Goal: Task Accomplishment & Management: Use online tool/utility

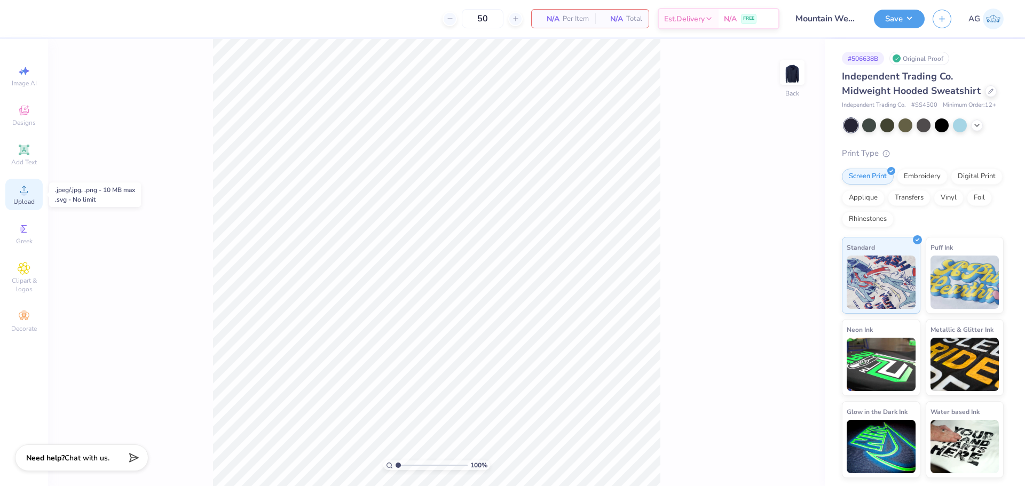
click at [17, 194] on div "Upload" at bounding box center [23, 194] width 37 height 31
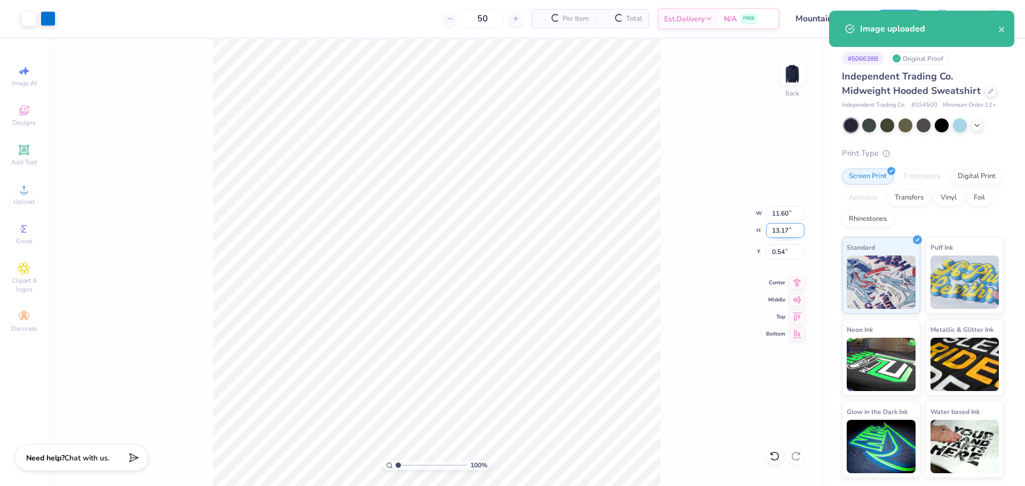
click at [781, 232] on input "13.17" at bounding box center [785, 230] width 38 height 15
type input "8"
type input "7.05"
type input "8.00"
type input "3.12"
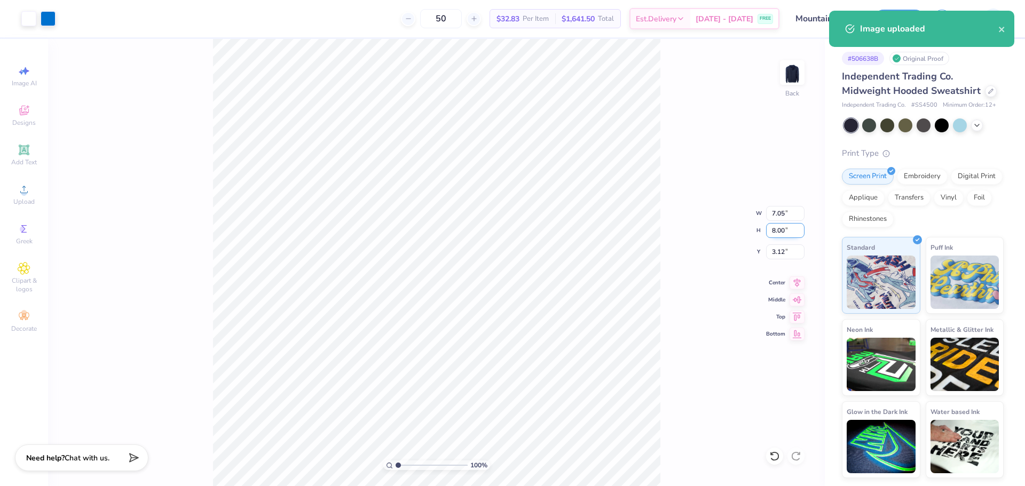
click at [781, 232] on input "8.00" at bounding box center [785, 230] width 38 height 15
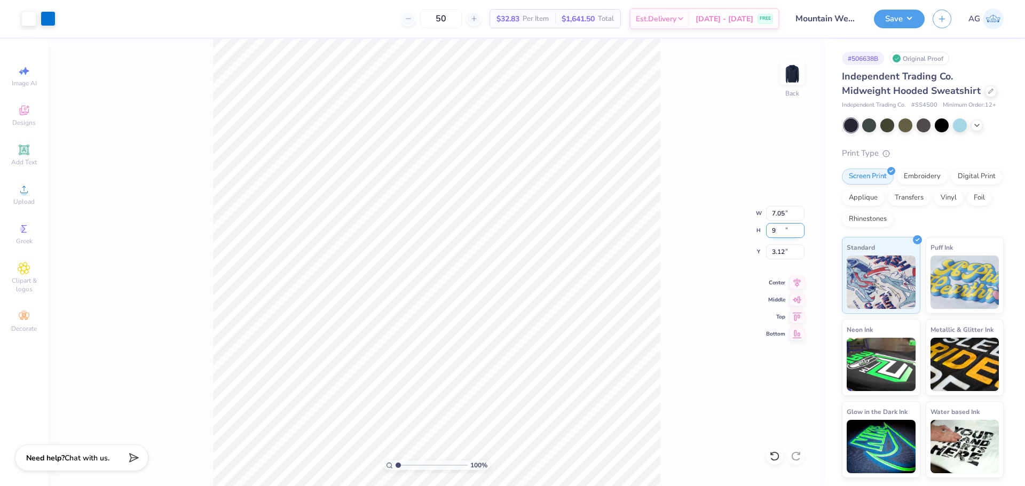
type input "9"
type input "7.93"
type input "9.00"
click at [784, 249] on input "2.63" at bounding box center [785, 251] width 38 height 15
type input "2.00"
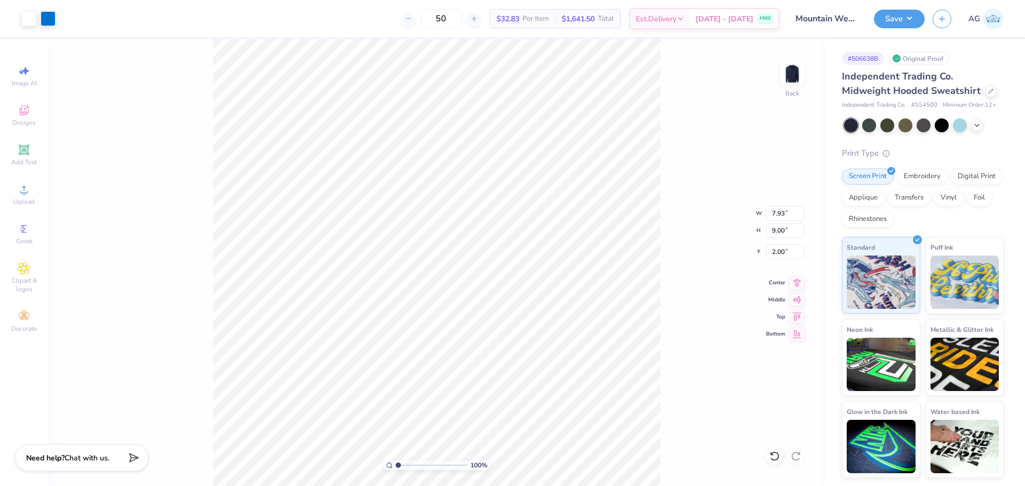
drag, startPoint x: 799, startPoint y: 281, endPoint x: 739, endPoint y: 329, distance: 76.3
click at [797, 281] on icon at bounding box center [796, 282] width 15 height 13
type input "1.71"
click at [403, 466] on input "range" at bounding box center [431, 466] width 72 height 10
click at [792, 225] on input "9.00" at bounding box center [785, 230] width 38 height 15
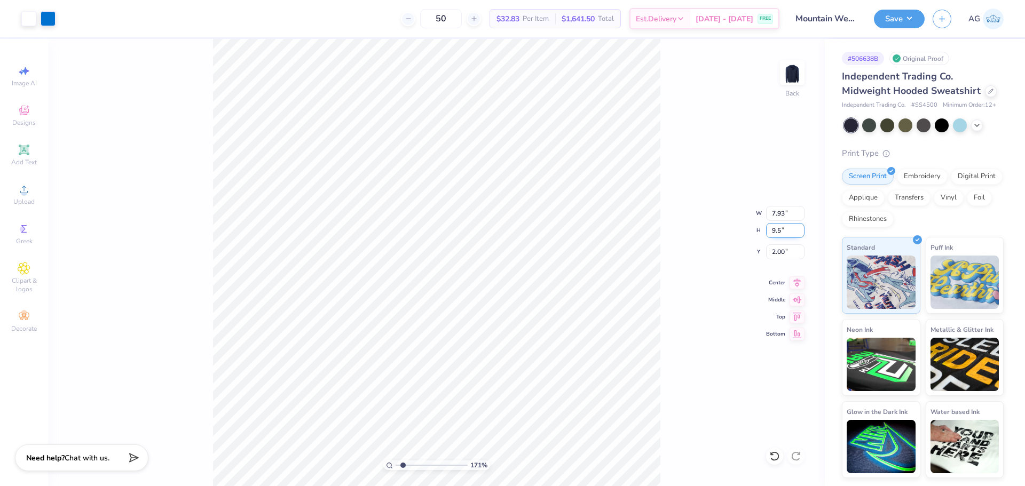
type input "9.5"
type input "8.37"
type input "9.50"
click at [791, 255] on input "1.75" at bounding box center [785, 251] width 38 height 15
type input "2.50"
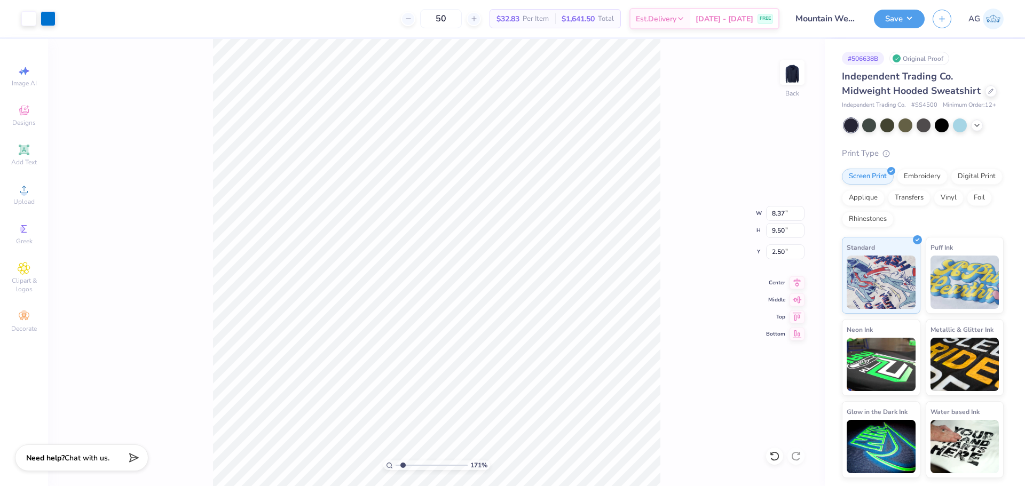
drag, startPoint x: 807, startPoint y: 280, endPoint x: 799, endPoint y: 280, distance: 8.0
click at [806, 280] on div "171 % Back W 8.37 8.37 " H 9.50 9.50 " Y 2.50 2.50 " Center Middle Top Bottom" at bounding box center [436, 262] width 777 height 447
click at [799, 280] on div "171 % Back W 8.37 H 9.50 Y 2.50 Center Middle Top Bottom" at bounding box center [436, 262] width 777 height 447
click at [793, 281] on icon at bounding box center [796, 281] width 15 height 13
drag, startPoint x: 921, startPoint y: 14, endPoint x: 922, endPoint y: 25, distance: 10.2
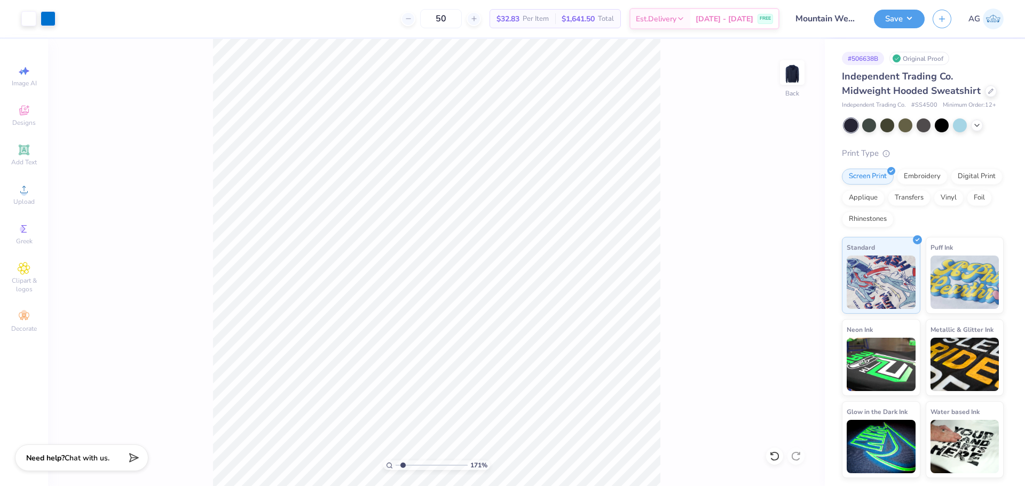
click at [921, 14] on button "Save" at bounding box center [899, 19] width 51 height 19
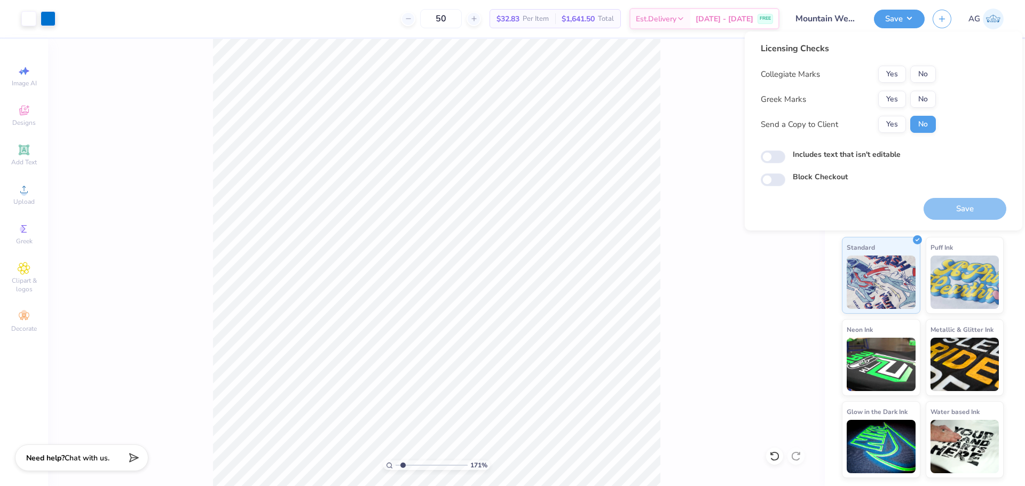
click at [930, 60] on div "Licensing Checks Collegiate Marks Yes No Greek Marks Yes No Send a Copy to Clie…" at bounding box center [848, 91] width 175 height 99
drag, startPoint x: 929, startPoint y: 71, endPoint x: 905, endPoint y: 86, distance: 29.0
click at [929, 71] on button "No" at bounding box center [923, 74] width 26 height 17
click at [886, 99] on button "Yes" at bounding box center [892, 99] width 28 height 17
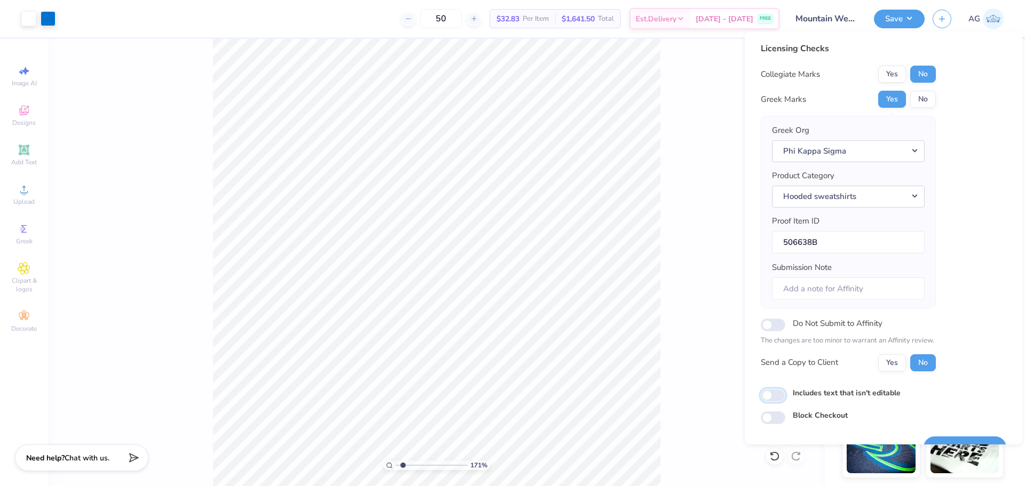
click at [781, 397] on input "Includes text that isn't editable" at bounding box center [773, 395] width 25 height 13
checkbox input "true"
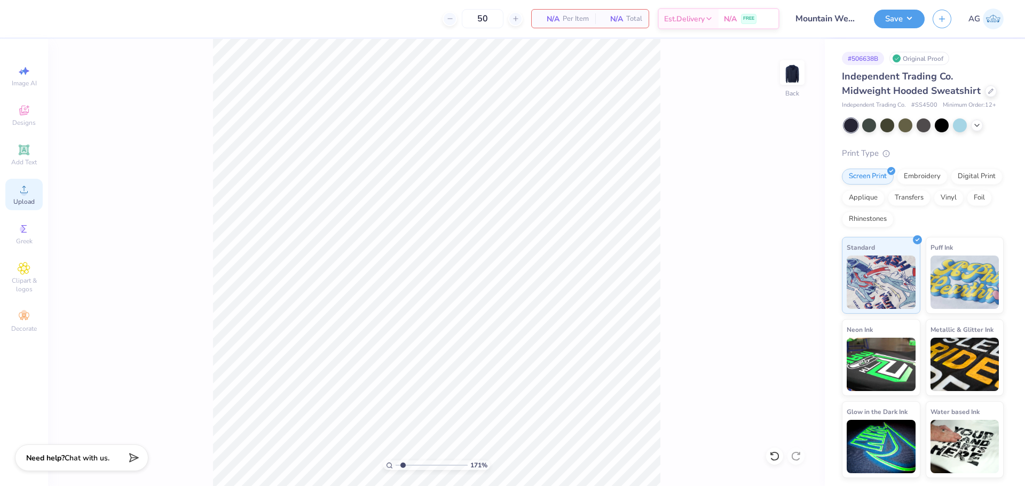
click at [25, 195] on circle at bounding box center [24, 193] width 6 height 6
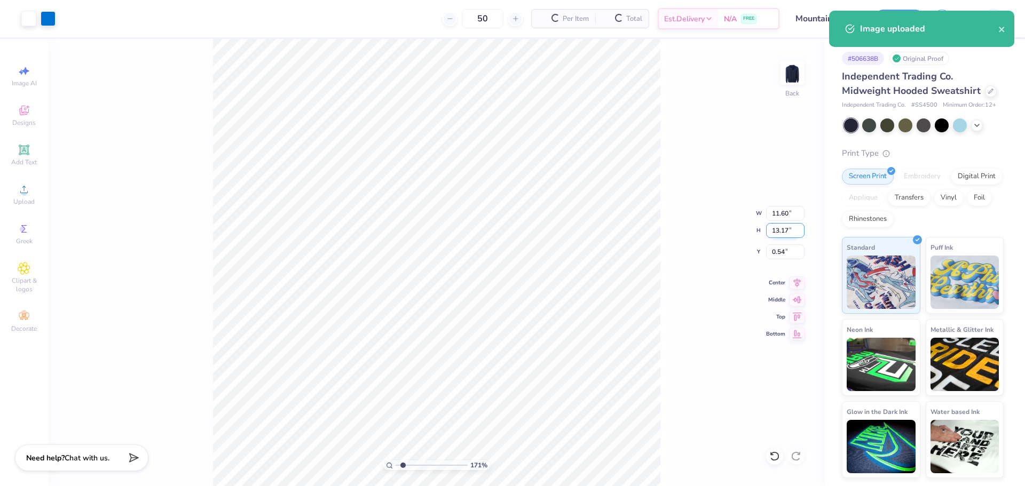
click at [779, 230] on input "13.17" at bounding box center [785, 230] width 38 height 15
type input "9.5"
type input "8.37"
type input "9.50"
type input "2.37"
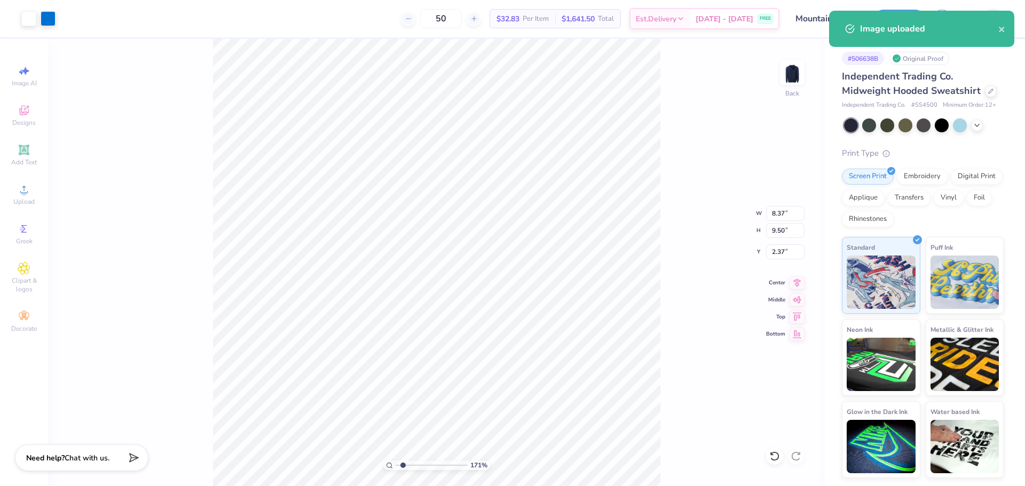
click at [773, 259] on div "171 % Back W 8.37 8.37 " H 9.50 9.50 " Y 2.37 2.37 " Center Middle Top Bottom" at bounding box center [436, 262] width 777 height 447
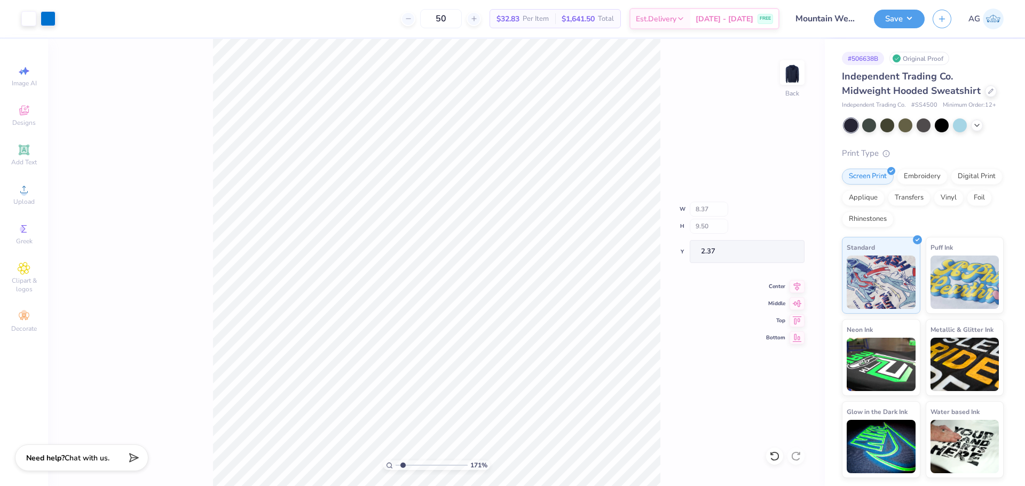
click at [773, 258] on div "171 % Back W 8.37 H 9.50 Y 2.37 Center Middle Top Bottom" at bounding box center [436, 262] width 777 height 447
click at [779, 250] on input "2.37" at bounding box center [785, 251] width 38 height 15
type input "2.50"
click at [44, 14] on div at bounding box center [48, 17] width 15 height 15
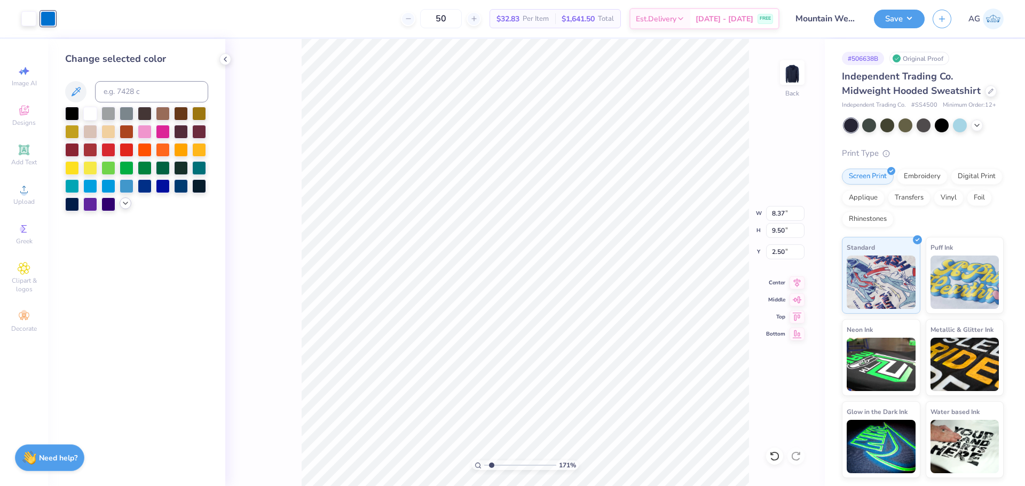
click at [124, 204] on icon at bounding box center [125, 203] width 9 height 9
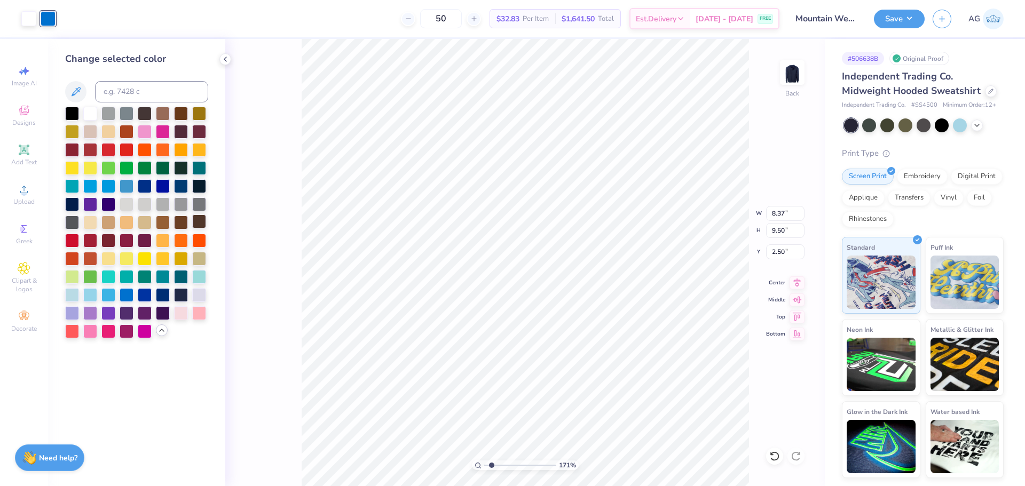
click at [203, 221] on div at bounding box center [199, 222] width 14 height 14
click at [203, 204] on div at bounding box center [199, 203] width 14 height 14
click at [124, 113] on div at bounding box center [127, 113] width 14 height 14
click at [142, 111] on div at bounding box center [145, 113] width 14 height 14
click at [181, 114] on div at bounding box center [181, 113] width 14 height 14
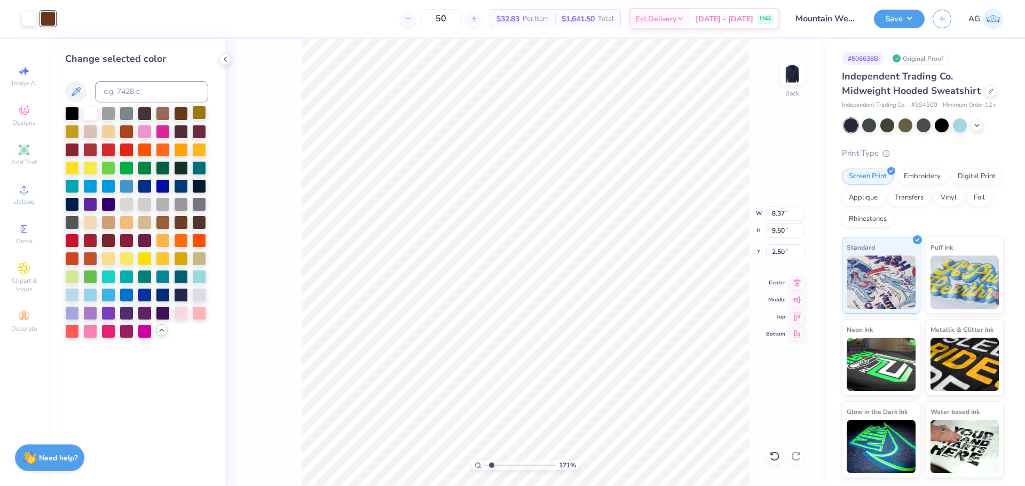
click at [194, 114] on div at bounding box center [199, 113] width 14 height 14
click at [144, 279] on div at bounding box center [145, 276] width 14 height 14
click at [178, 276] on div at bounding box center [181, 276] width 14 height 14
click at [165, 278] on div at bounding box center [163, 276] width 14 height 14
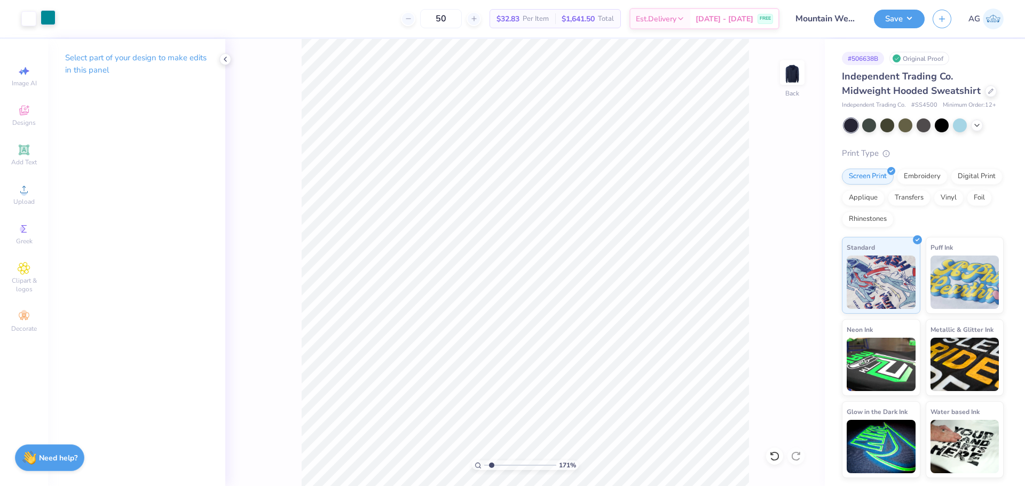
click at [41, 21] on div at bounding box center [48, 17] width 15 height 15
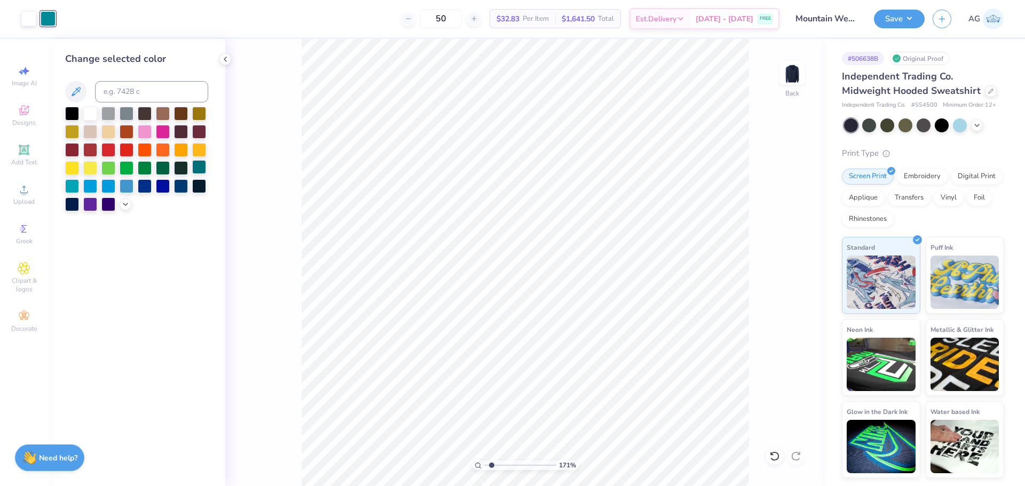
click at [197, 170] on div at bounding box center [199, 167] width 14 height 14
click at [122, 206] on icon at bounding box center [125, 203] width 9 height 9
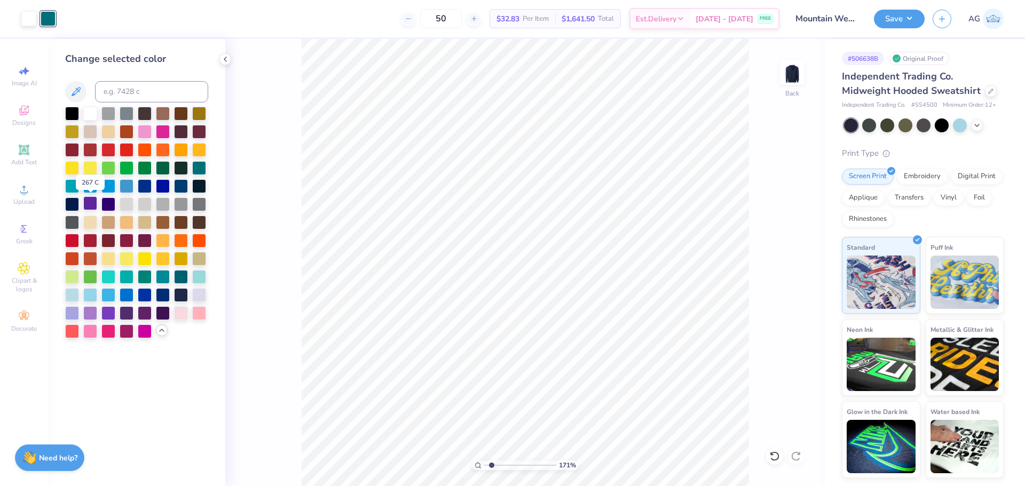
click at [85, 204] on div at bounding box center [90, 203] width 14 height 14
click at [120, 186] on div at bounding box center [127, 185] width 14 height 14
click at [106, 293] on div at bounding box center [108, 294] width 14 height 14
click at [120, 293] on div at bounding box center [127, 294] width 14 height 14
drag, startPoint x: 496, startPoint y: 465, endPoint x: 475, endPoint y: 463, distance: 20.9
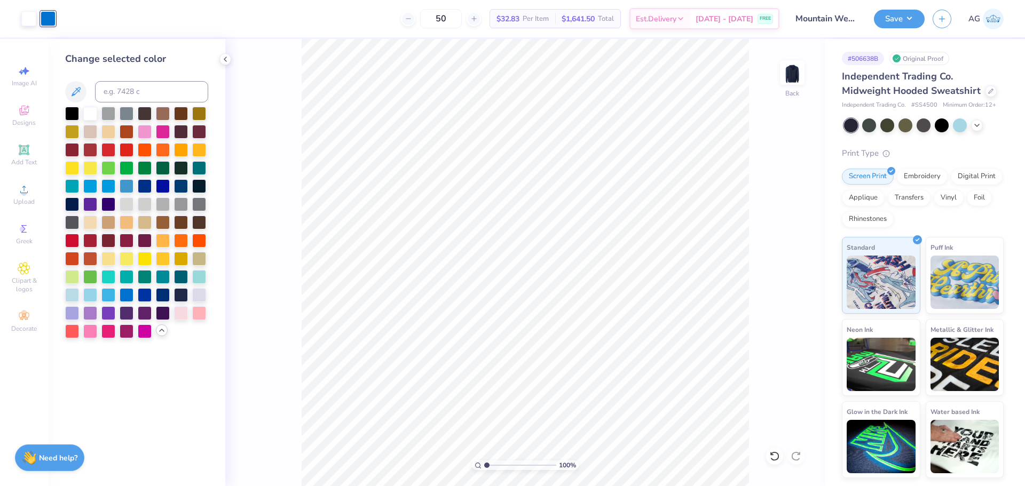
type input "1"
click at [484, 463] on input "range" at bounding box center [520, 466] width 72 height 10
click at [764, 145] on div "100 % Back" at bounding box center [524, 262] width 599 height 447
click at [887, 11] on button "Save" at bounding box center [899, 17] width 51 height 19
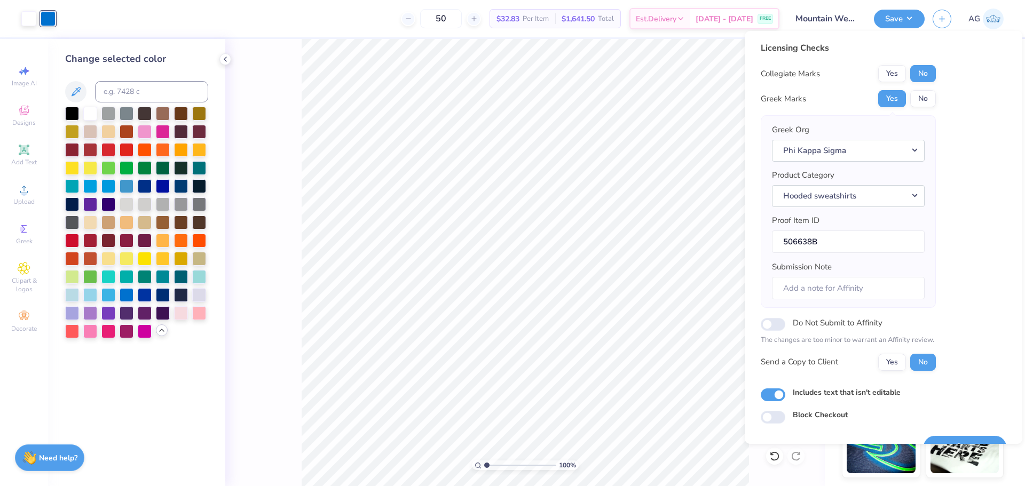
scroll to position [24, 0]
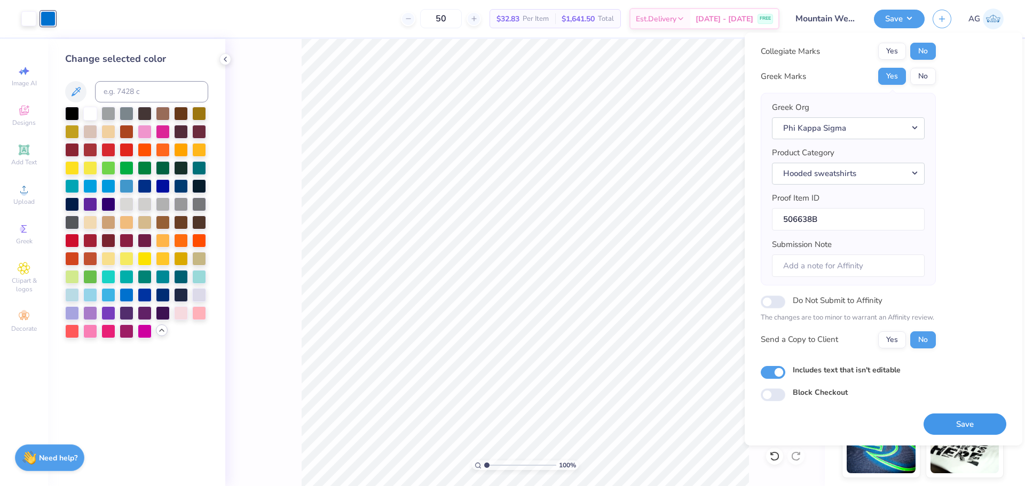
click at [974, 428] on button "Save" at bounding box center [964, 425] width 83 height 22
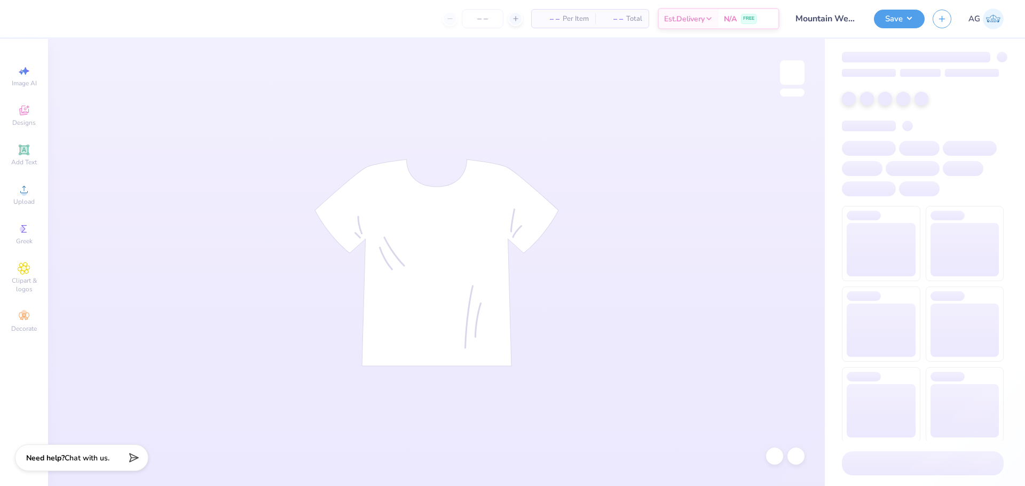
type input "50"
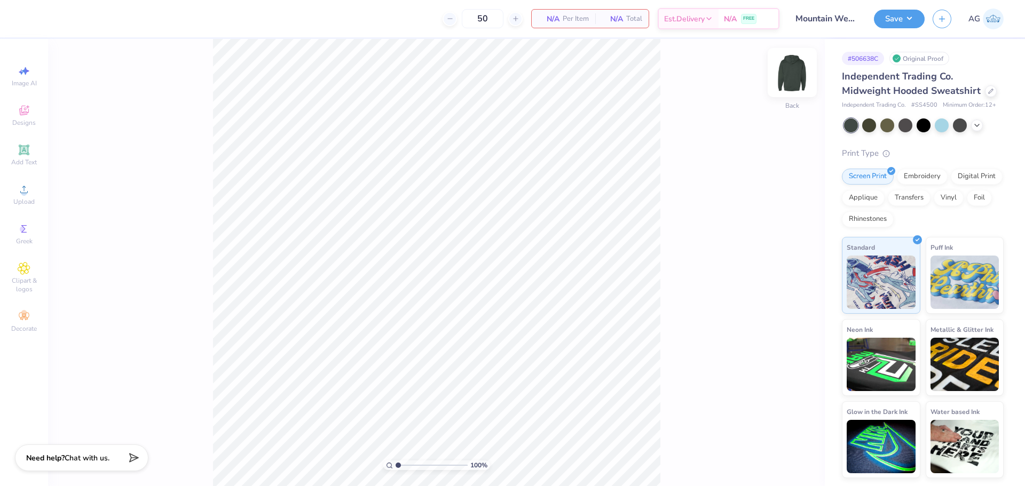
click at [789, 73] on img at bounding box center [792, 72] width 43 height 43
click at [29, 202] on span "Upload" at bounding box center [23, 201] width 21 height 9
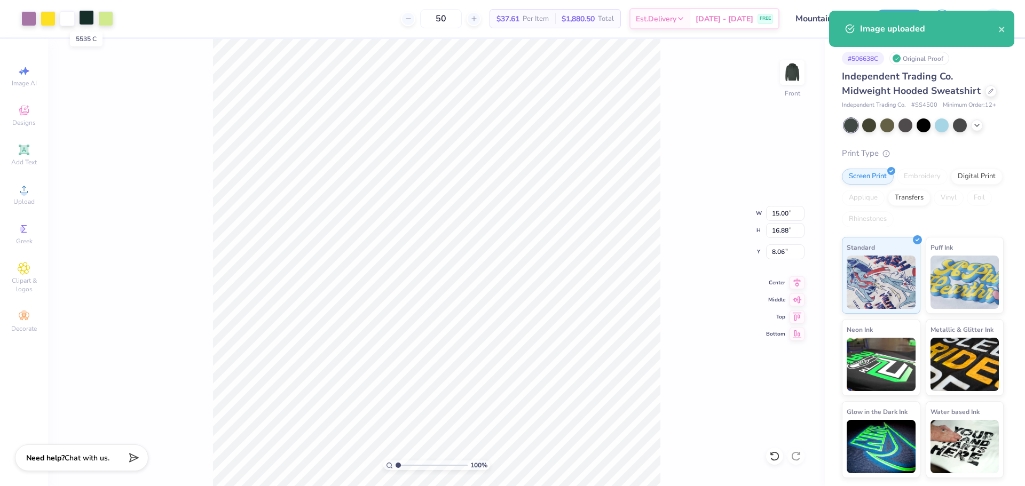
click at [86, 21] on div at bounding box center [86, 17] width 15 height 15
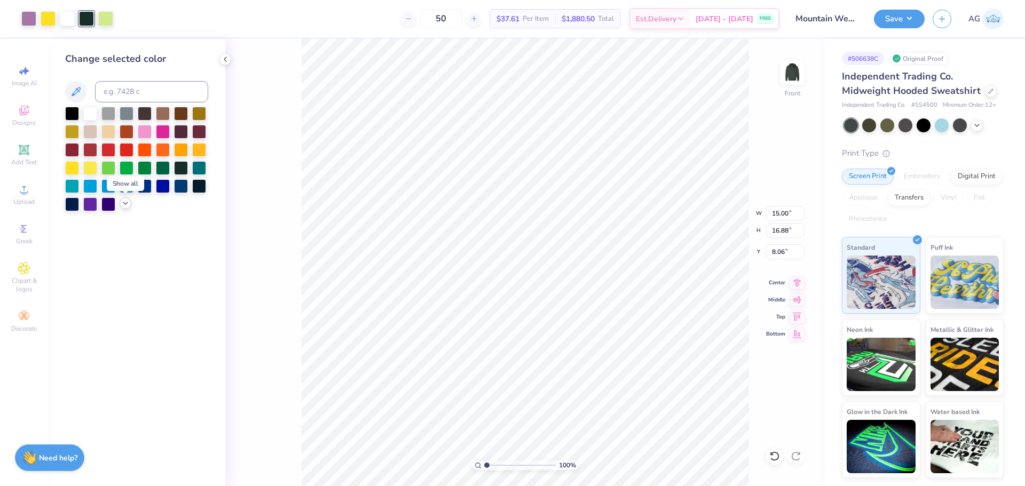
click at [128, 208] on div at bounding box center [126, 203] width 12 height 12
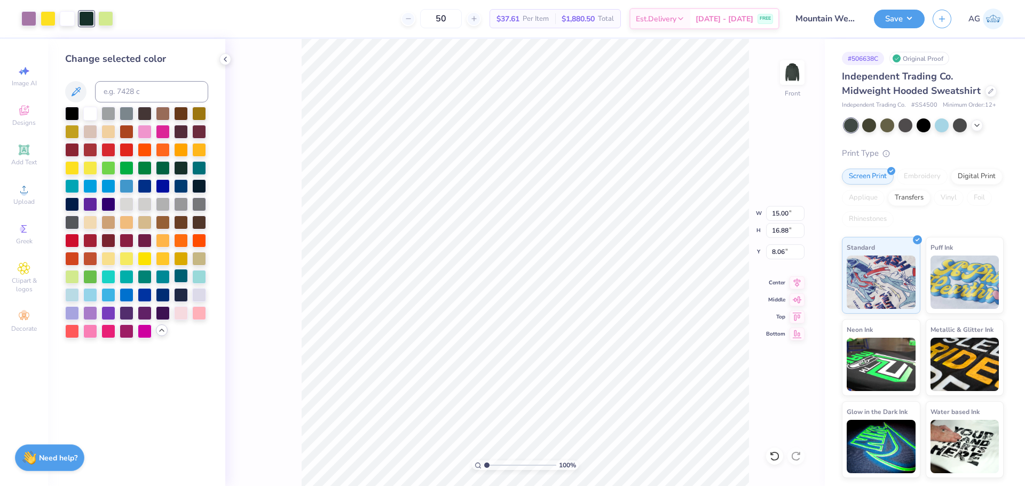
click at [174, 275] on div at bounding box center [181, 276] width 14 height 14
click at [162, 275] on div at bounding box center [163, 276] width 14 height 14
click at [181, 243] on div at bounding box center [181, 240] width 14 height 14
click at [93, 257] on div at bounding box center [90, 258] width 14 height 14
click at [179, 186] on div at bounding box center [181, 185] width 14 height 14
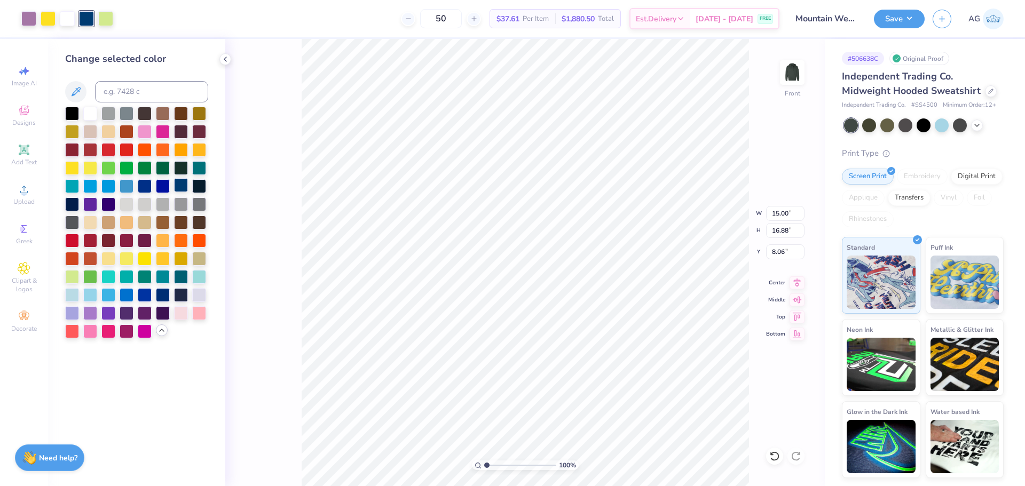
click at [183, 189] on div at bounding box center [181, 185] width 14 height 14
click at [161, 188] on div at bounding box center [163, 185] width 14 height 14
click at [149, 188] on div at bounding box center [145, 185] width 14 height 14
click at [780, 255] on input "8.06" at bounding box center [785, 251] width 38 height 15
click at [184, 187] on div at bounding box center [181, 185] width 14 height 14
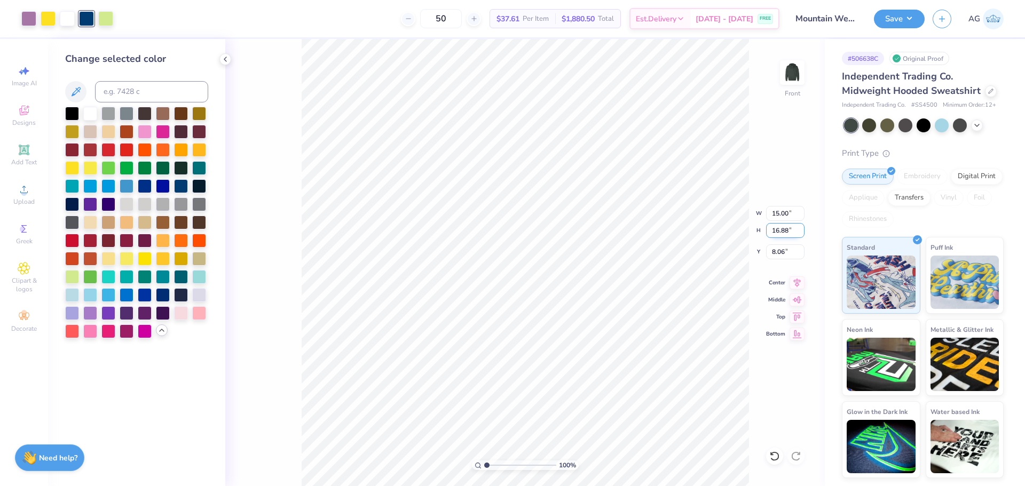
click at [720, 231] on div "100 % Front W 15.00 15.00 " H 16.88 16.88 " Y 8.06 8.06 " Center Middle Top Bot…" at bounding box center [524, 262] width 599 height 447
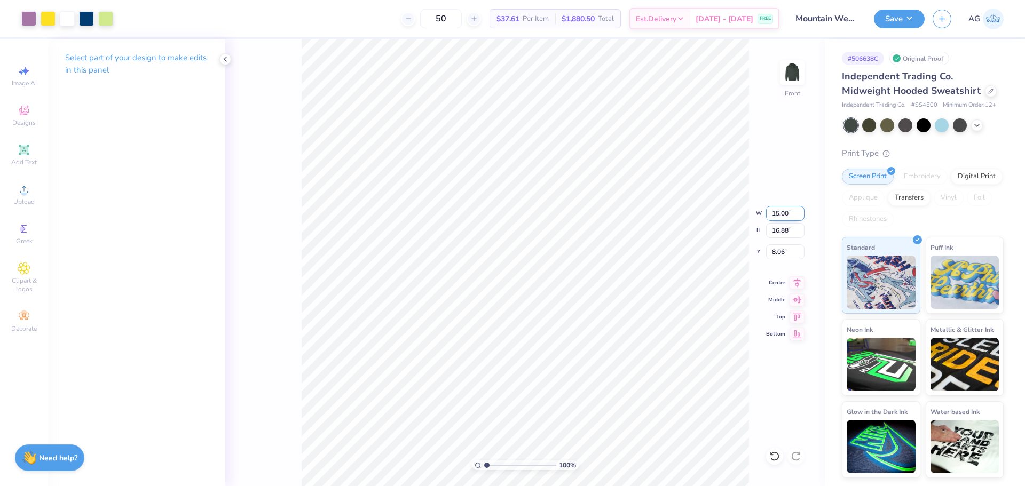
click at [775, 217] on input "15.00" at bounding box center [785, 213] width 38 height 15
type input "12.00"
type input "13.50"
click at [788, 257] on input "9.75" at bounding box center [785, 251] width 38 height 15
type input "6.00"
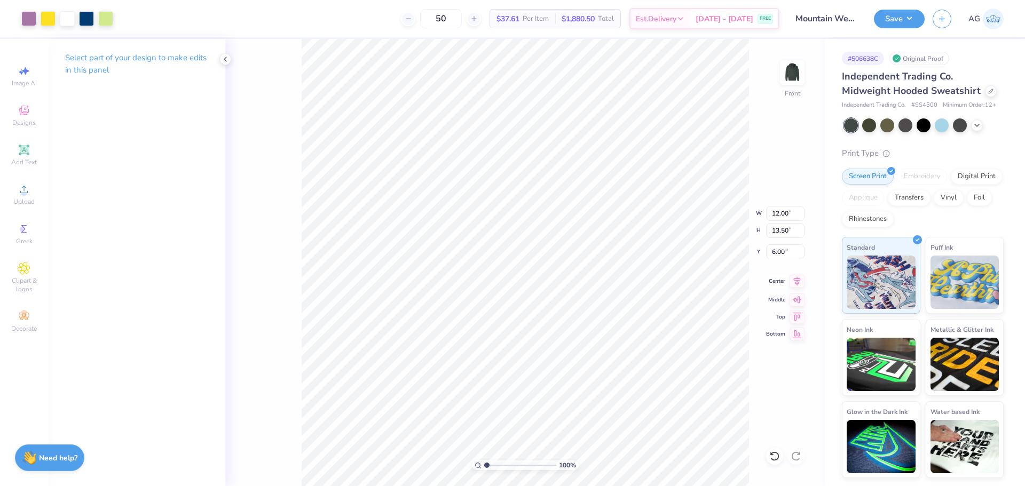
click at [794, 279] on icon at bounding box center [797, 280] width 7 height 9
click at [788, 84] on img at bounding box center [792, 72] width 43 height 43
click at [30, 200] on span "Upload" at bounding box center [23, 201] width 21 height 9
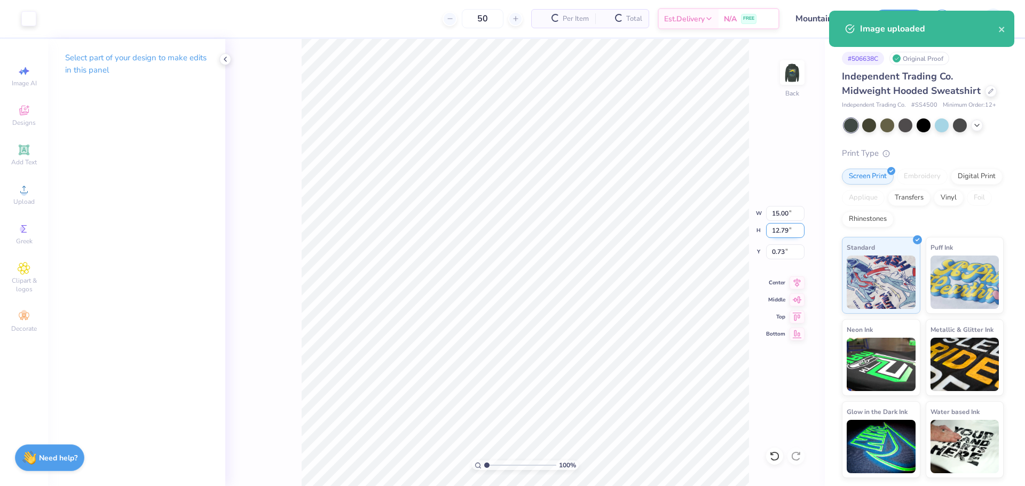
click at [780, 232] on input "12.79" at bounding box center [785, 230] width 38 height 15
type input "3"
type input "3.52"
type input "3.00"
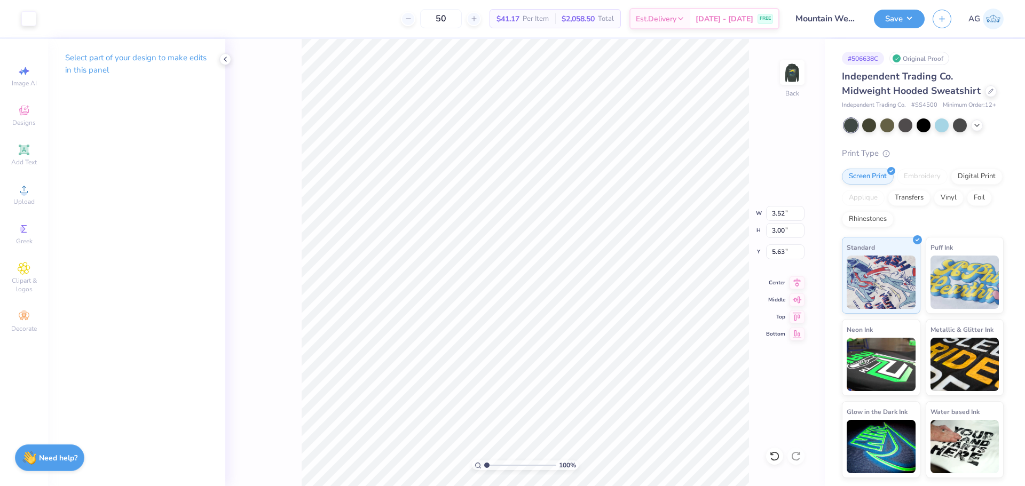
type input "3.45"
click at [781, 218] on input "3.52" at bounding box center [785, 213] width 38 height 15
type input "3.00"
type input "2.56"
click at [780, 256] on input "3.67" at bounding box center [785, 251] width 38 height 15
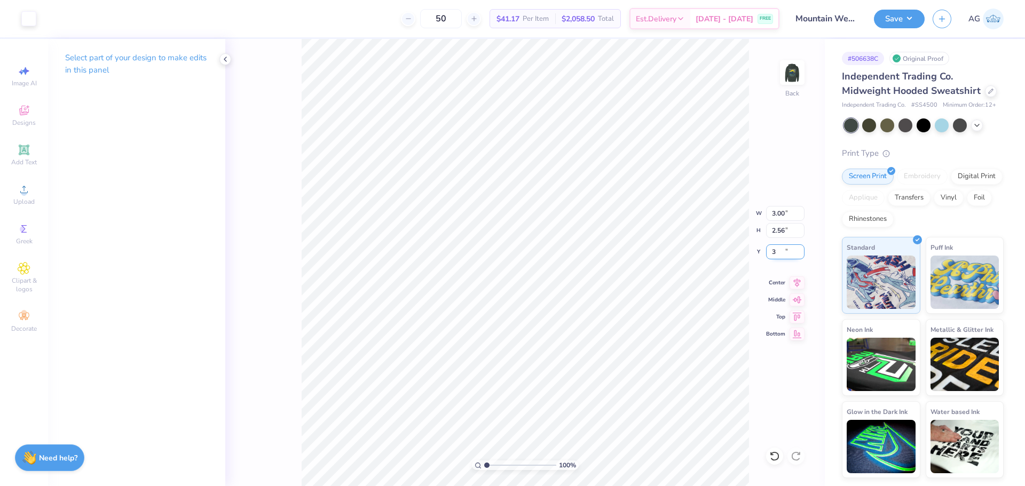
type input "3.00"
click at [778, 210] on input "3.00" at bounding box center [785, 213] width 38 height 15
type input "3.50"
type input "2.98"
type input "2.79"
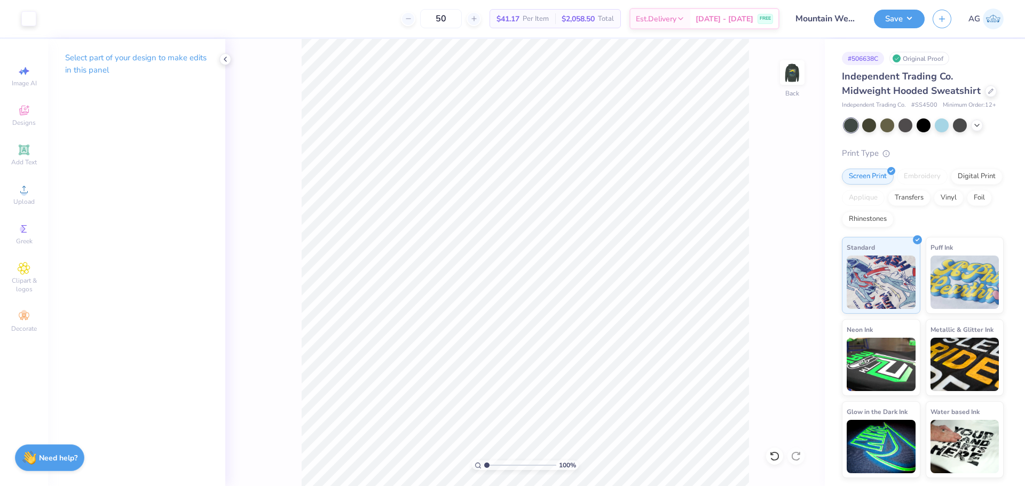
click at [873, 17] on div "Art colors 50 $41.17 Per Item $2,058.50 Total Est. Delivery Aug 25 - 28 FREE De…" at bounding box center [512, 18] width 1025 height 37
click at [896, 22] on button "Save" at bounding box center [899, 17] width 51 height 19
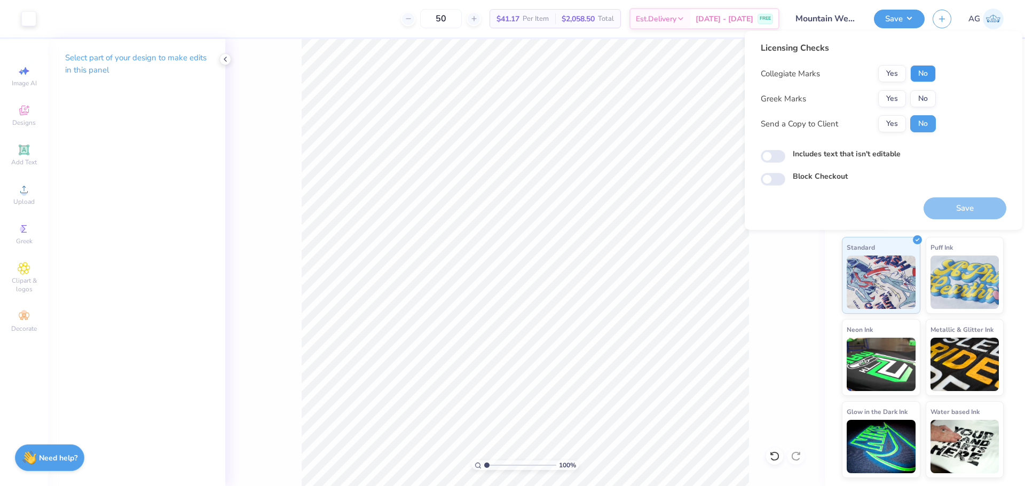
click at [924, 69] on button "No" at bounding box center [923, 73] width 26 height 17
click at [896, 101] on button "Yes" at bounding box center [892, 98] width 28 height 17
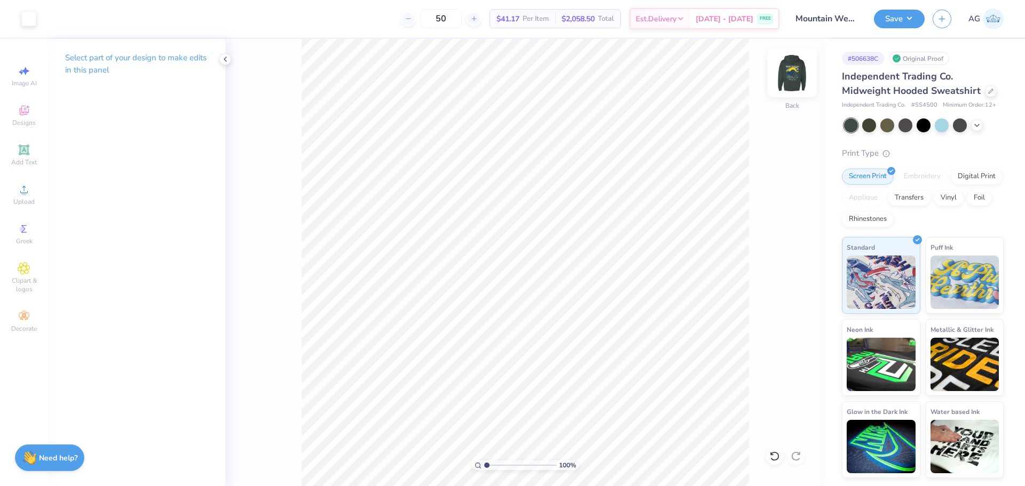
click at [792, 69] on img at bounding box center [792, 72] width 43 height 43
